Goal: Submit feedback/report problem: Submit feedback/report problem

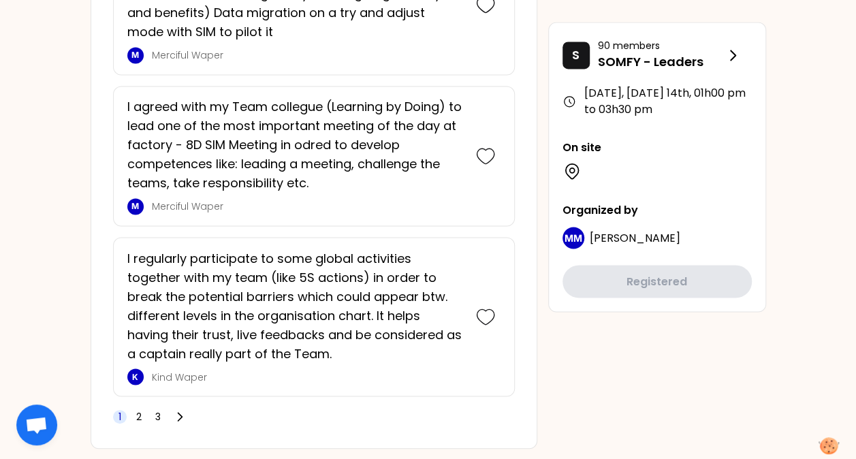
scroll to position [3620, 0]
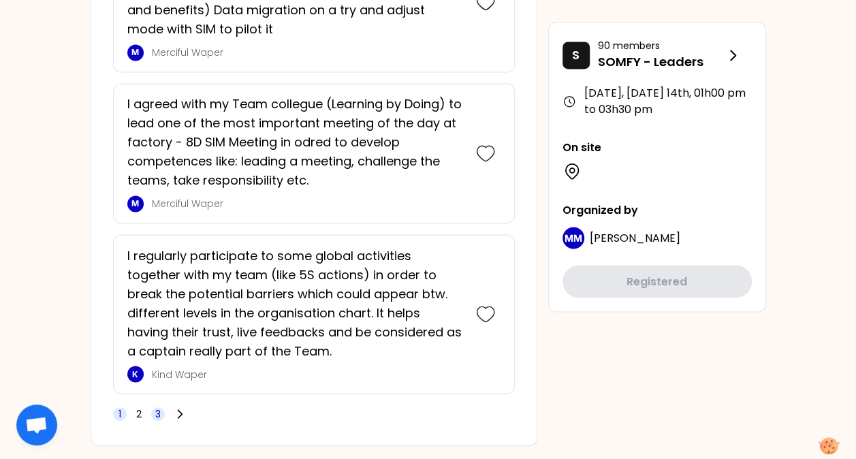
click at [162, 407] on span "3" at bounding box center [158, 414] width 14 height 14
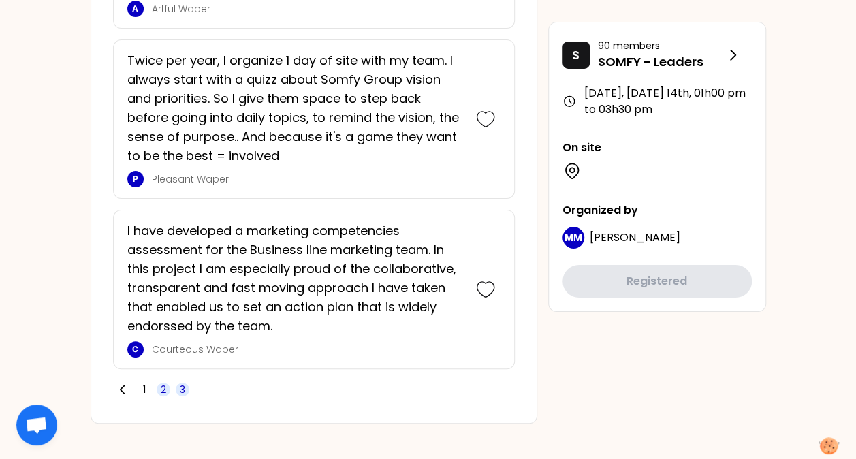
click at [162, 383] on span "2" at bounding box center [163, 390] width 5 height 14
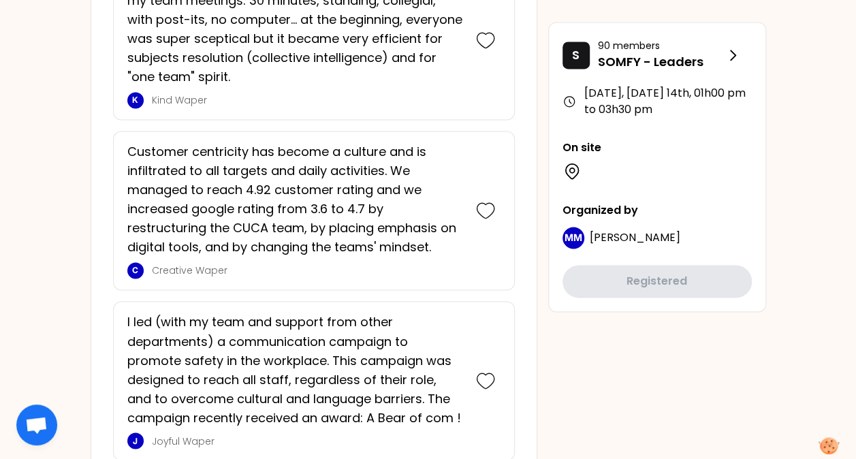
scroll to position [3564, 0]
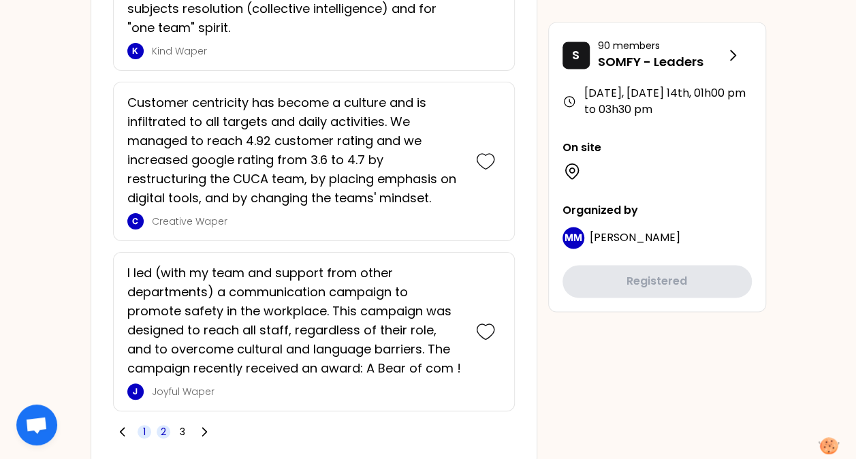
click at [148, 425] on span "1" at bounding box center [145, 432] width 14 height 14
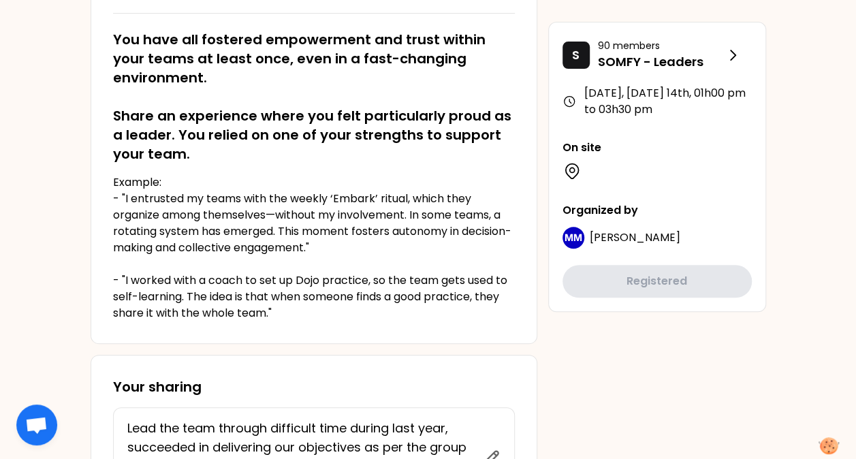
scroll to position [136, 0]
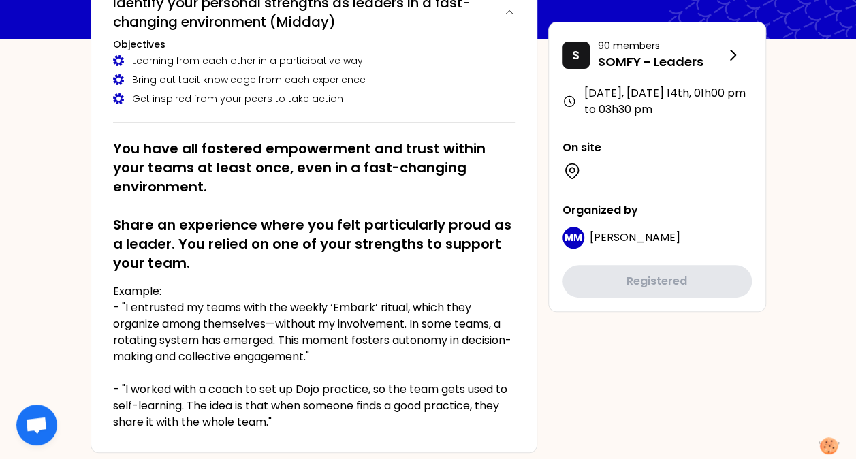
click at [665, 195] on div "S 90 members SOMFY - Leaders October 2025, Tuesday 14th , 01h00 pm to 03h30 pm …" at bounding box center [657, 167] width 218 height 290
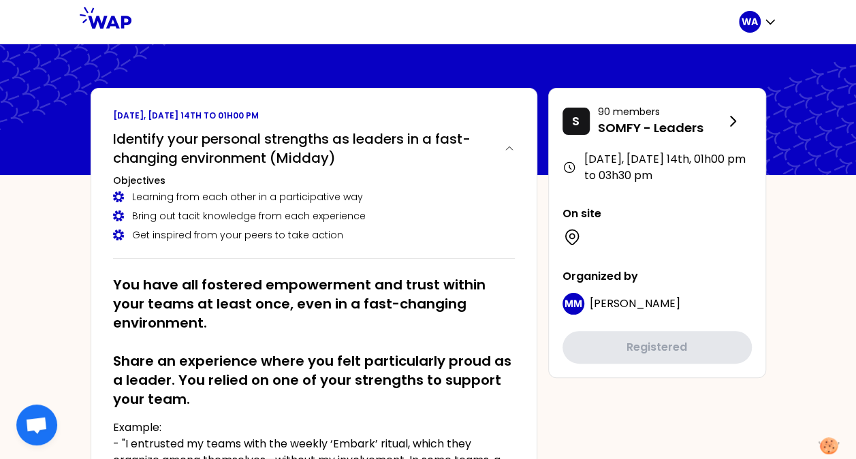
drag, startPoint x: 255, startPoint y: 185, endPoint x: 306, endPoint y: 175, distance: 52.1
click at [256, 185] on h3 "Objectives" at bounding box center [314, 181] width 402 height 14
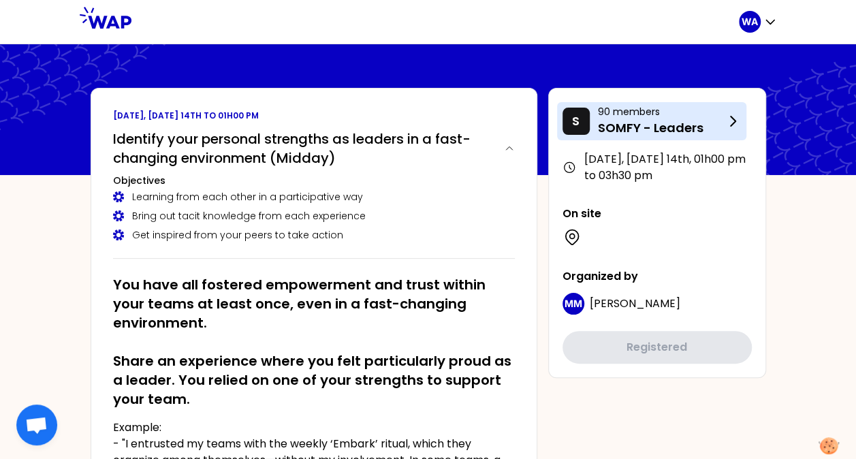
click at [737, 121] on icon at bounding box center [733, 121] width 16 height 16
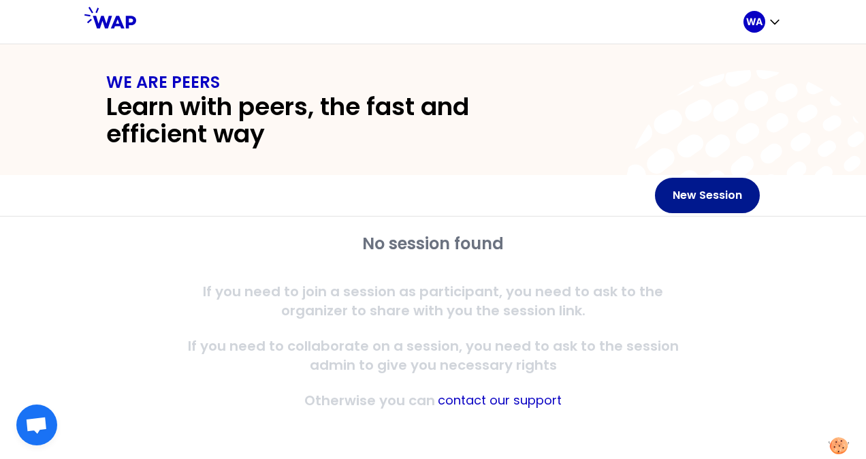
click at [706, 193] on button "New Session" at bounding box center [707, 195] width 105 height 35
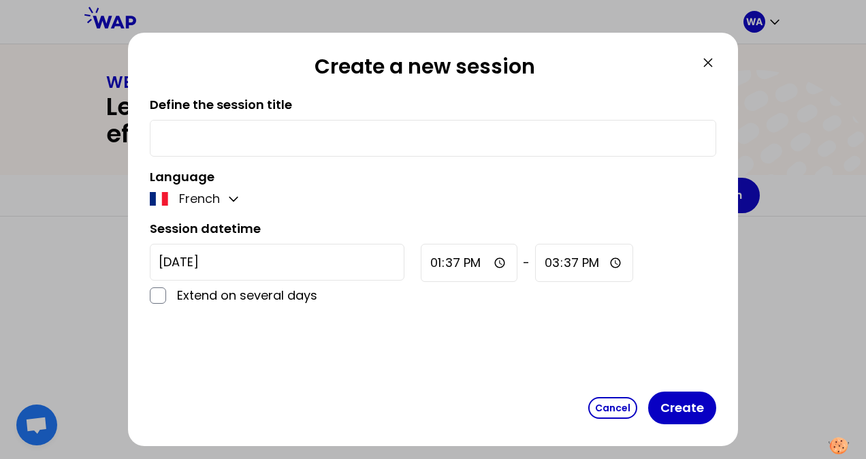
click at [709, 63] on icon at bounding box center [708, 63] width 8 height 8
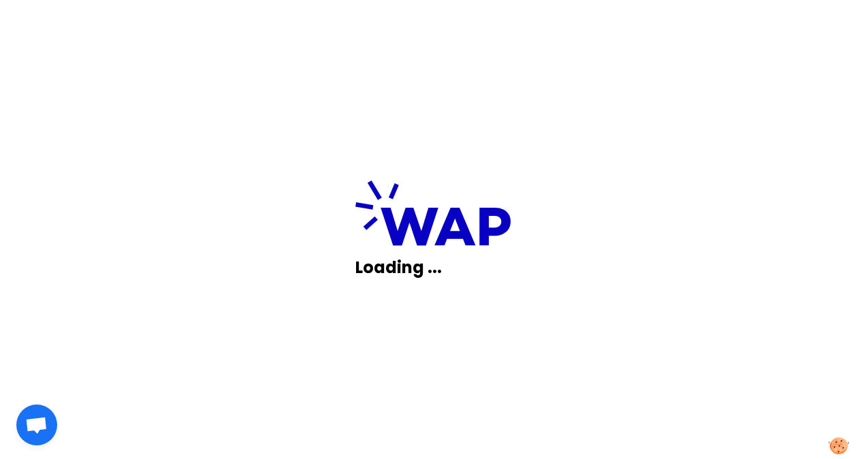
click at [161, 340] on div "Loading ..." at bounding box center [433, 229] width 866 height 459
click at [39, 419] on span "Open chat" at bounding box center [36, 426] width 22 height 19
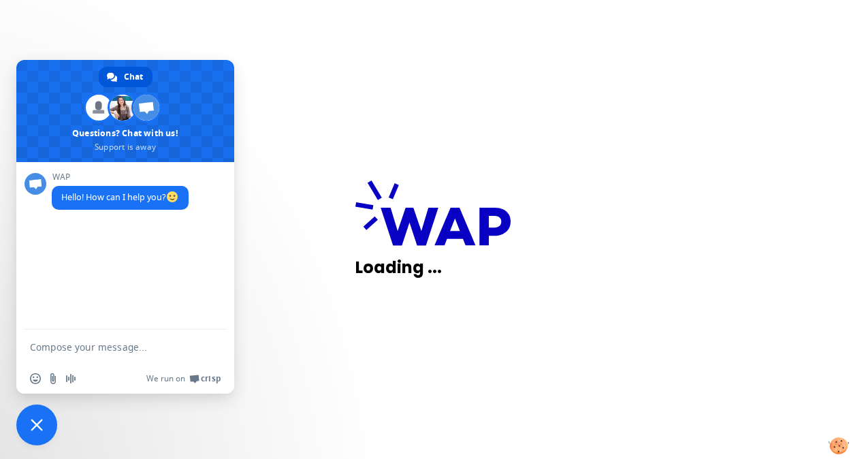
click at [46, 422] on span "Close chat" at bounding box center [36, 424] width 41 height 41
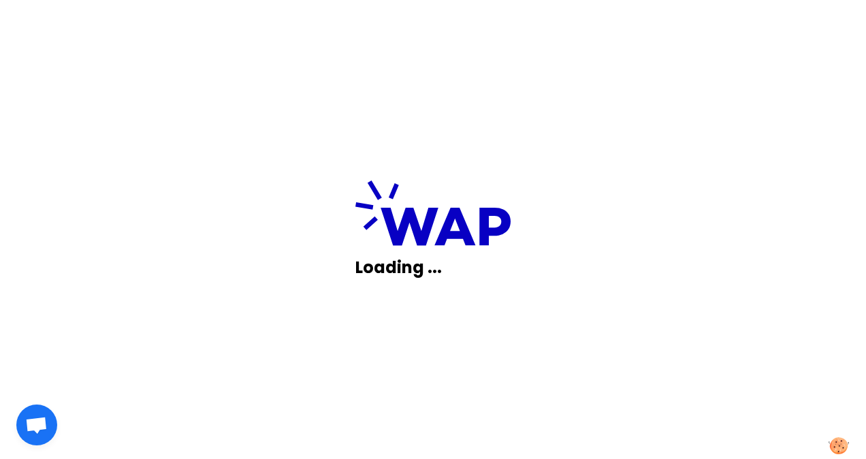
click at [539, 285] on div "Loading ..." at bounding box center [433, 229] width 866 height 459
click at [50, 409] on div "Loading ..." at bounding box center [433, 229] width 866 height 459
click at [41, 421] on span "Open chat" at bounding box center [36, 426] width 22 height 19
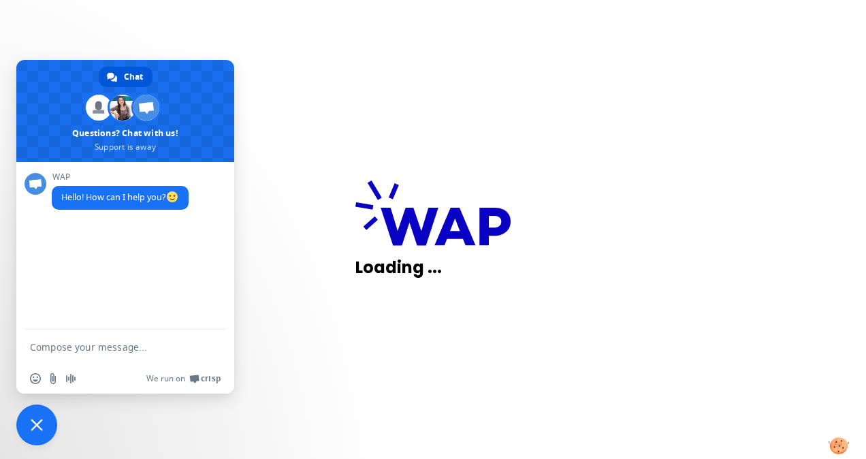
click at [90, 347] on textarea "Compose your message..." at bounding box center [110, 347] width 161 height 12
type textarea "my page is not leading"
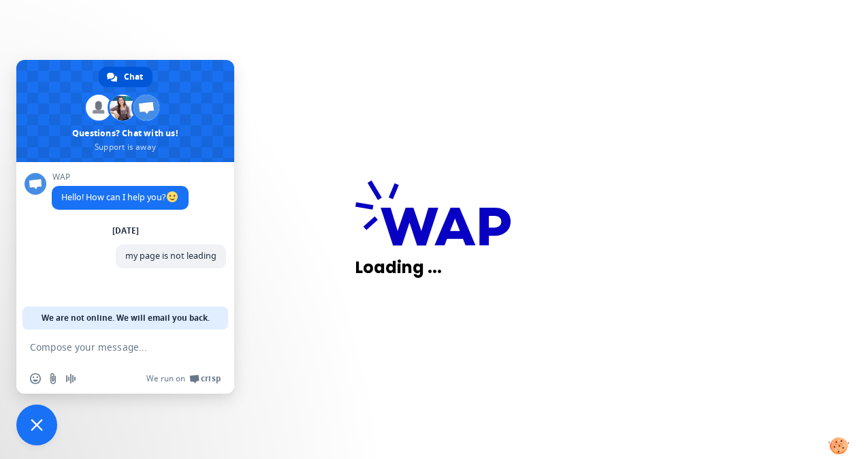
click at [42, 426] on span "Close chat" at bounding box center [37, 425] width 12 height 12
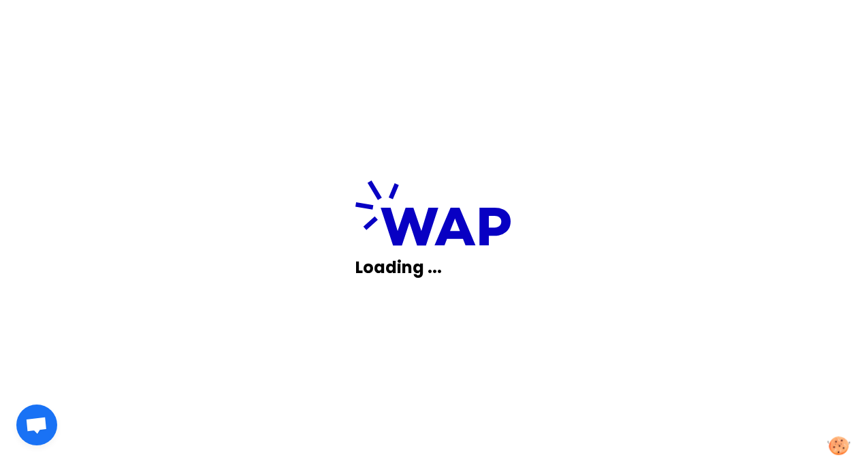
click at [844, 441] on img at bounding box center [839, 445] width 22 height 19
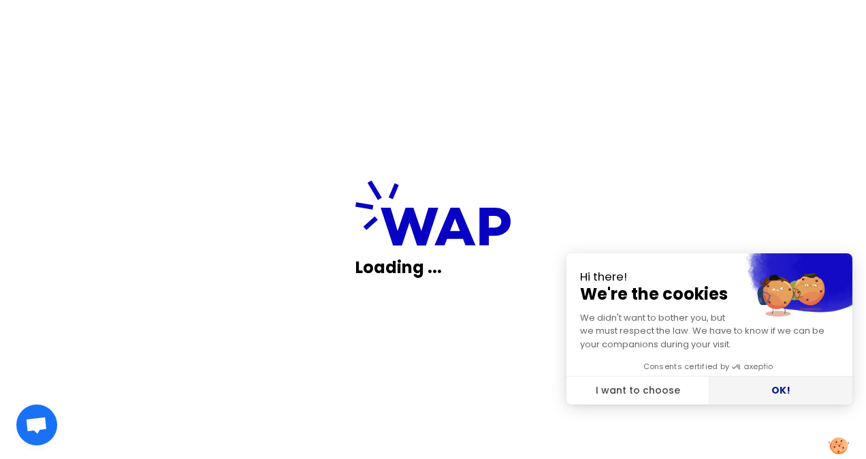
click at [778, 388] on button "OK!" at bounding box center [781, 391] width 143 height 29
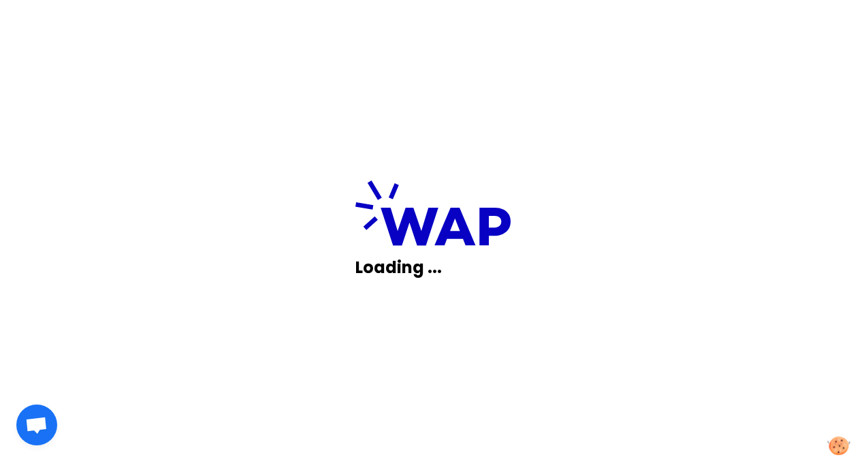
click at [837, 443] on img at bounding box center [839, 445] width 22 height 19
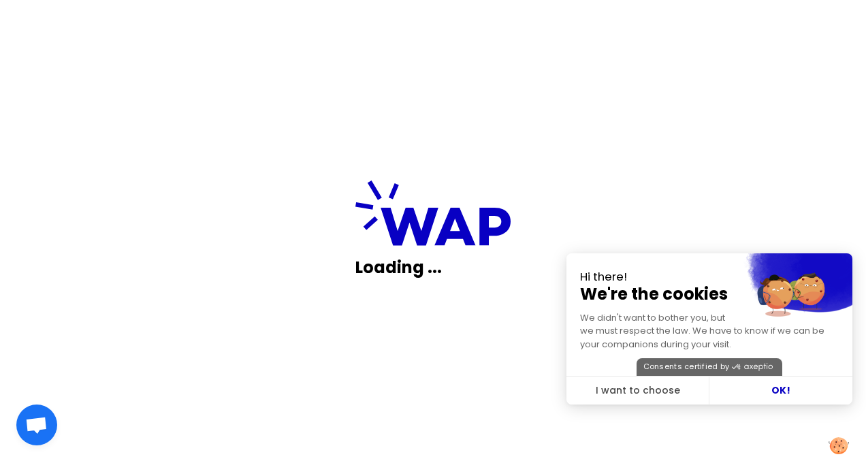
checkbox input "true"
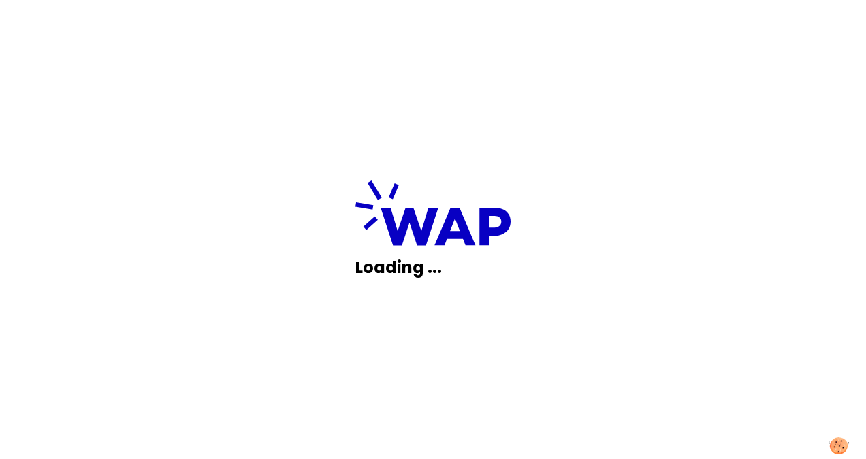
click at [377, 345] on div "Loading ..." at bounding box center [433, 229] width 866 height 459
click at [244, 355] on div "Loading ..." at bounding box center [433, 229] width 866 height 459
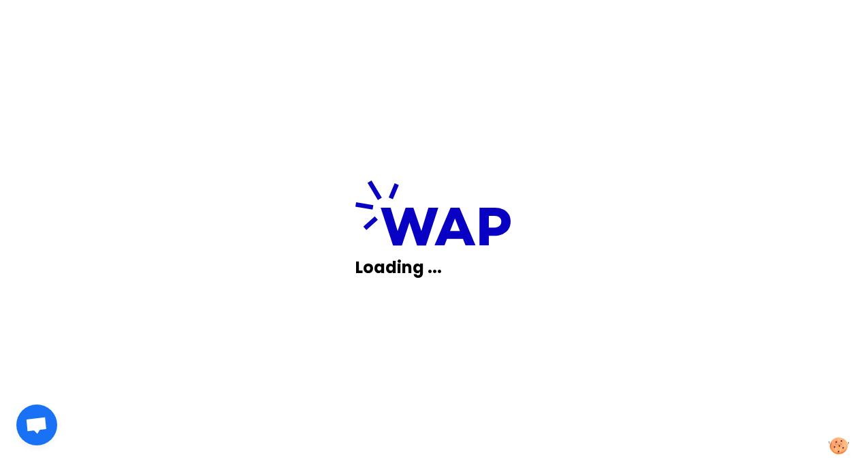
scroll to position [93, 0]
drag, startPoint x: 829, startPoint y: 91, endPoint x: 740, endPoint y: 41, distance: 102.5
click at [827, 90] on div "Loading ..." at bounding box center [433, 229] width 866 height 459
click at [789, 20] on div "Loading ..." at bounding box center [433, 229] width 866 height 459
drag, startPoint x: 348, startPoint y: 323, endPoint x: 344, endPoint y: 317, distance: 7.9
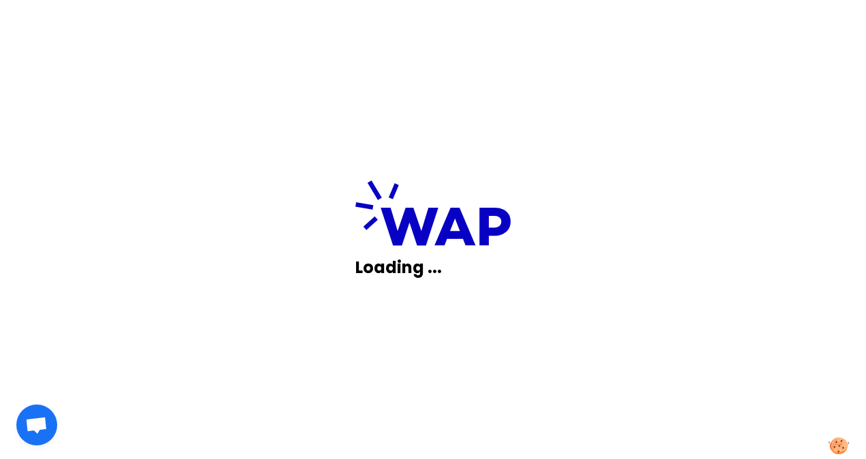
click at [348, 323] on div "Loading ..." at bounding box center [433, 229] width 866 height 459
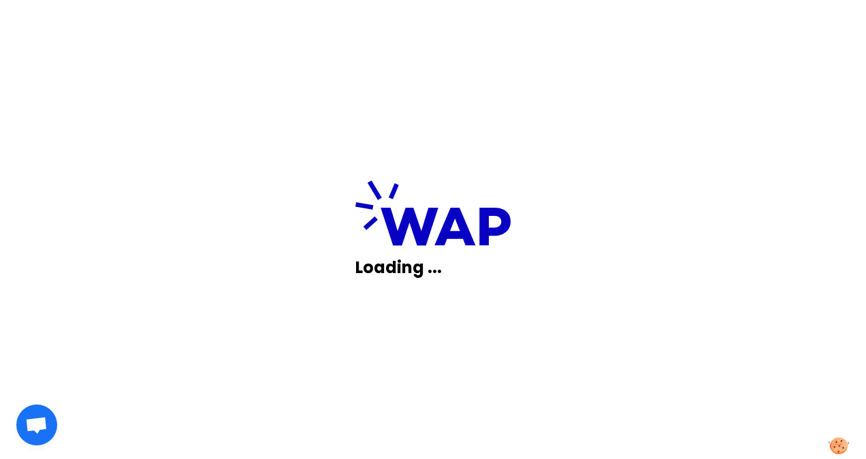
scroll to position [93, 0]
